Goal: Task Accomplishment & Management: Manage account settings

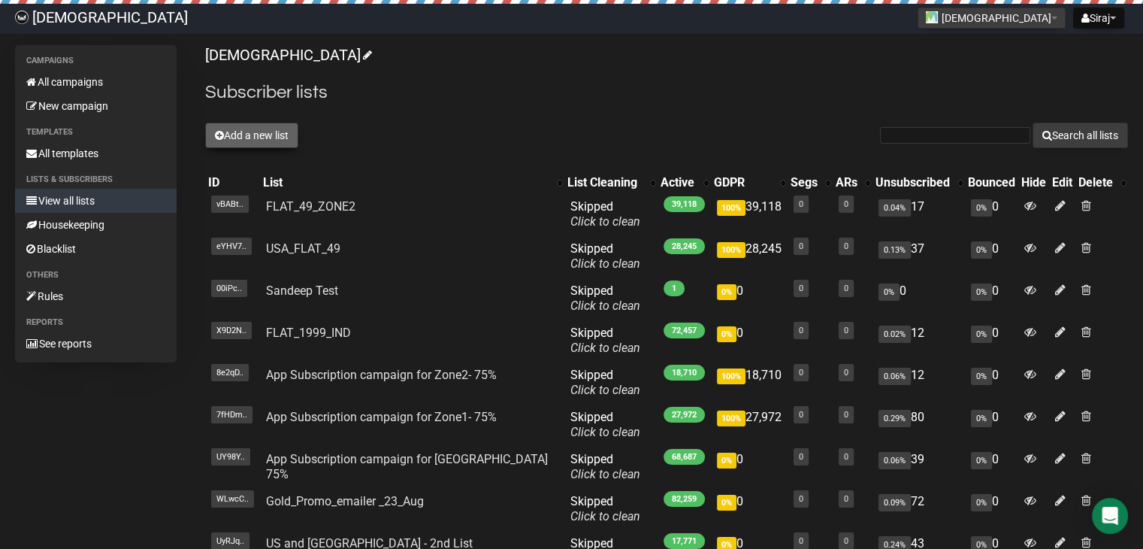
click at [230, 135] on button "Add a new list" at bounding box center [251, 136] width 93 height 26
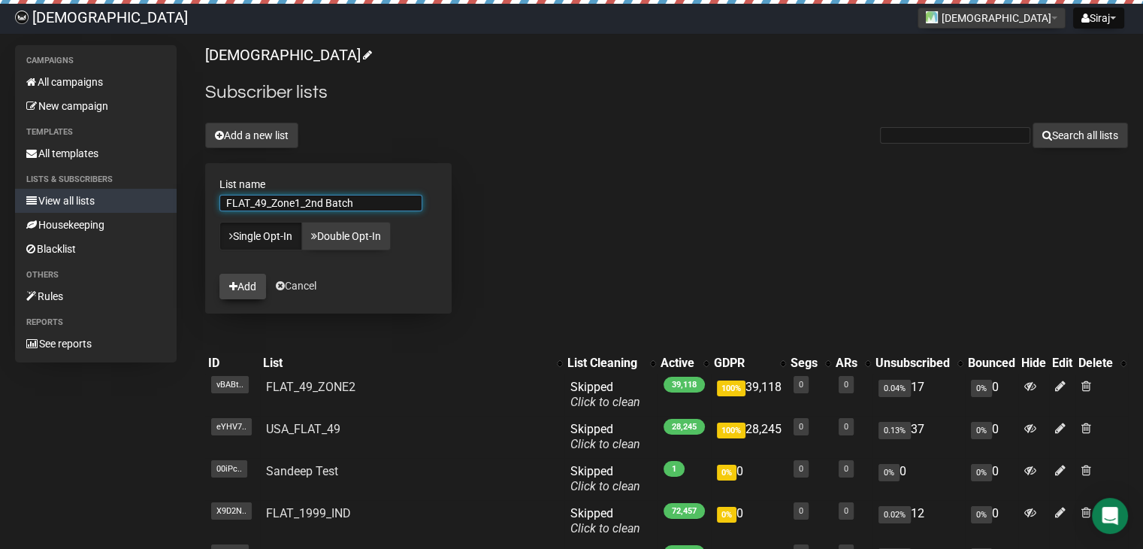
type input "FLAT_49_Zone1_2nd Batch"
click at [247, 289] on button "Add" at bounding box center [242, 287] width 47 height 26
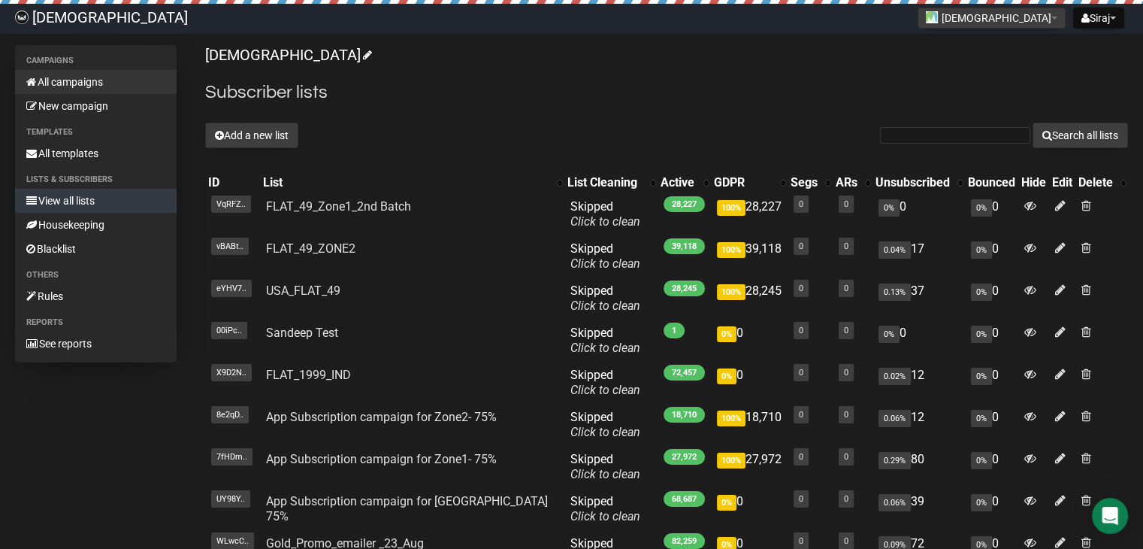
click at [74, 79] on link "All campaigns" at bounding box center [96, 82] width 162 height 24
